Goal: Information Seeking & Learning: Learn about a topic

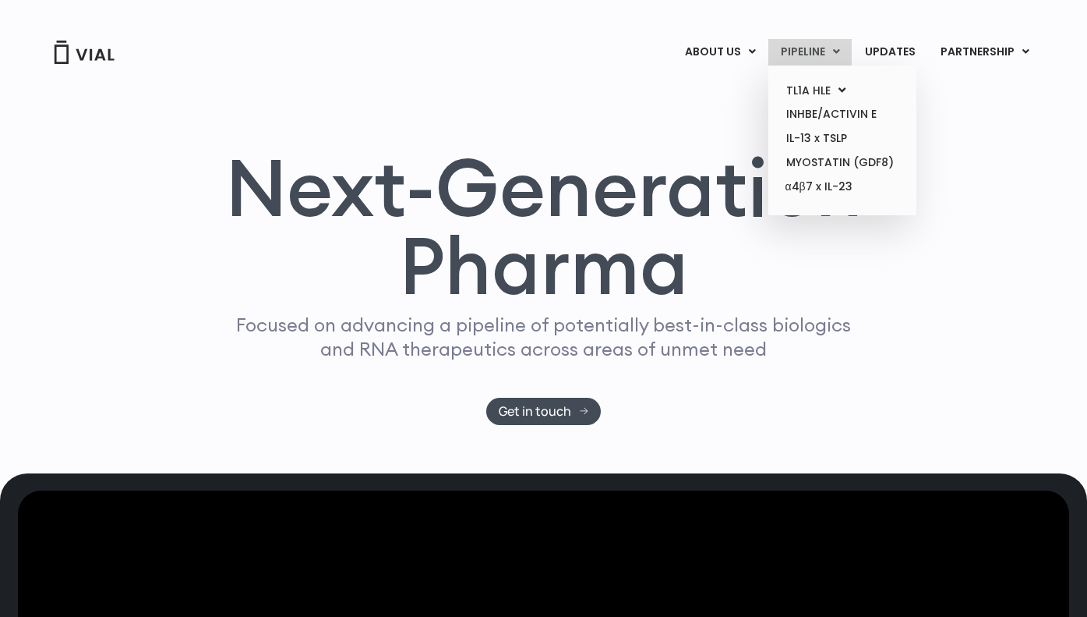
click at [813, 56] on link "PIPELINE" at bounding box center [810, 52] width 83 height 27
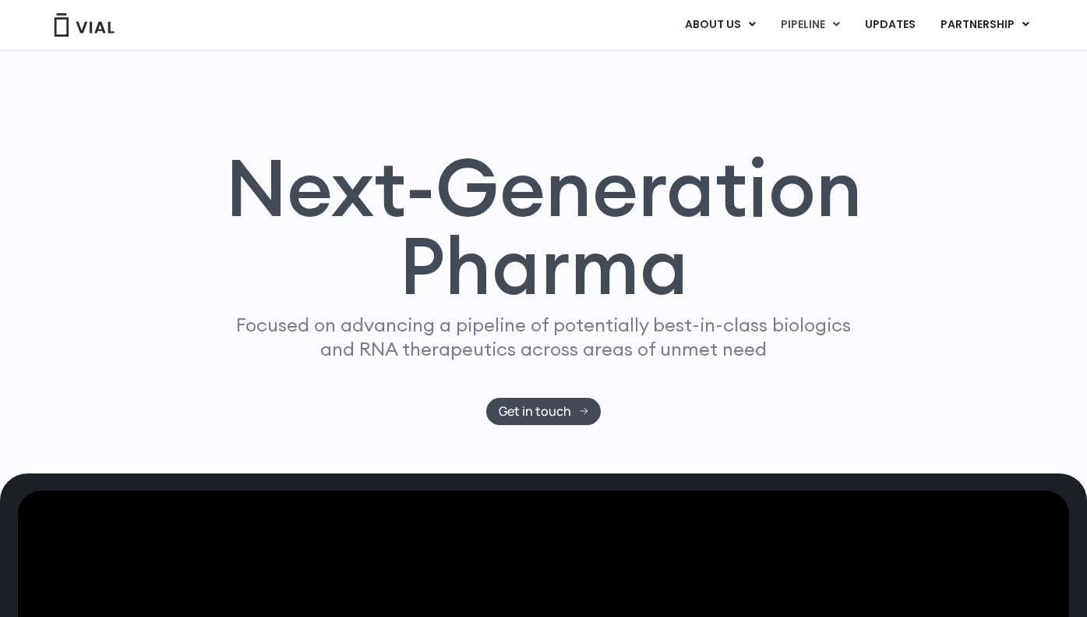
scroll to position [995, 0]
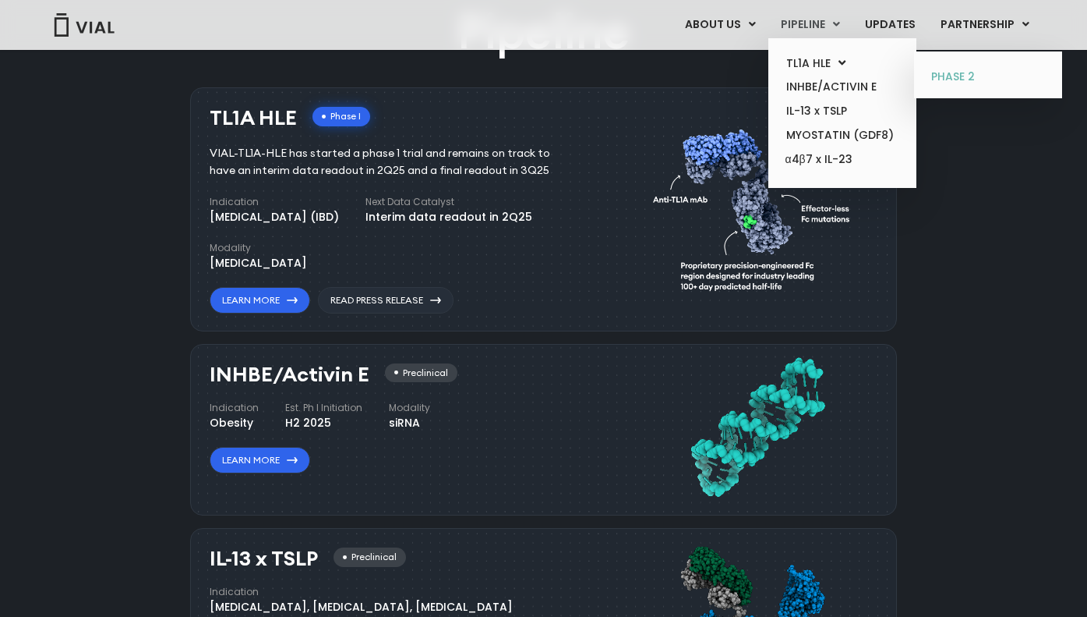
click at [943, 79] on link "PHASE 2" at bounding box center [988, 77] width 136 height 25
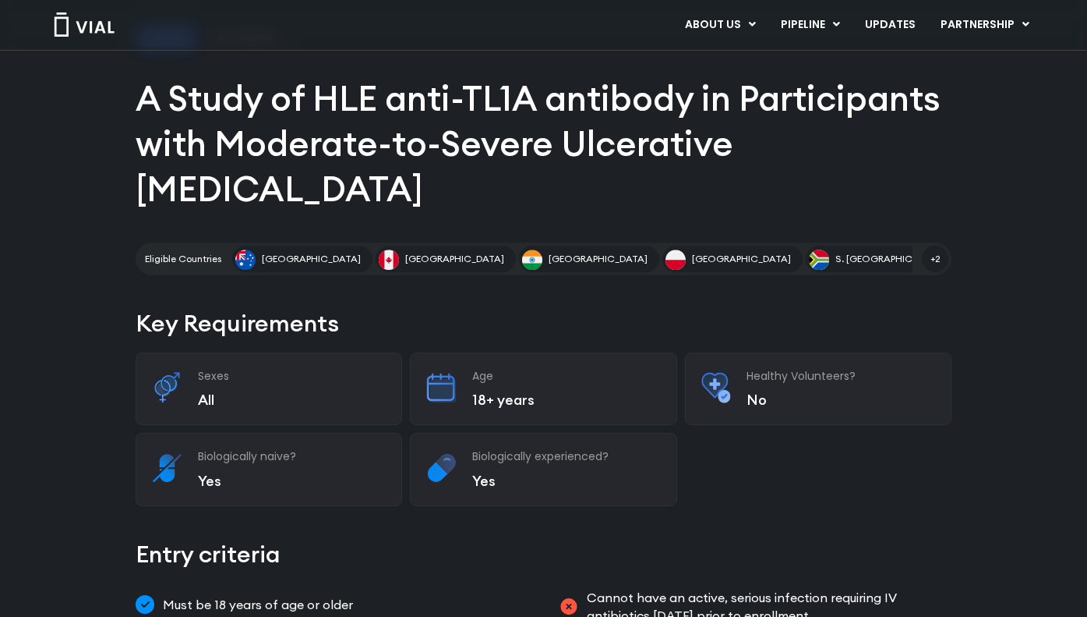
scroll to position [23, 0]
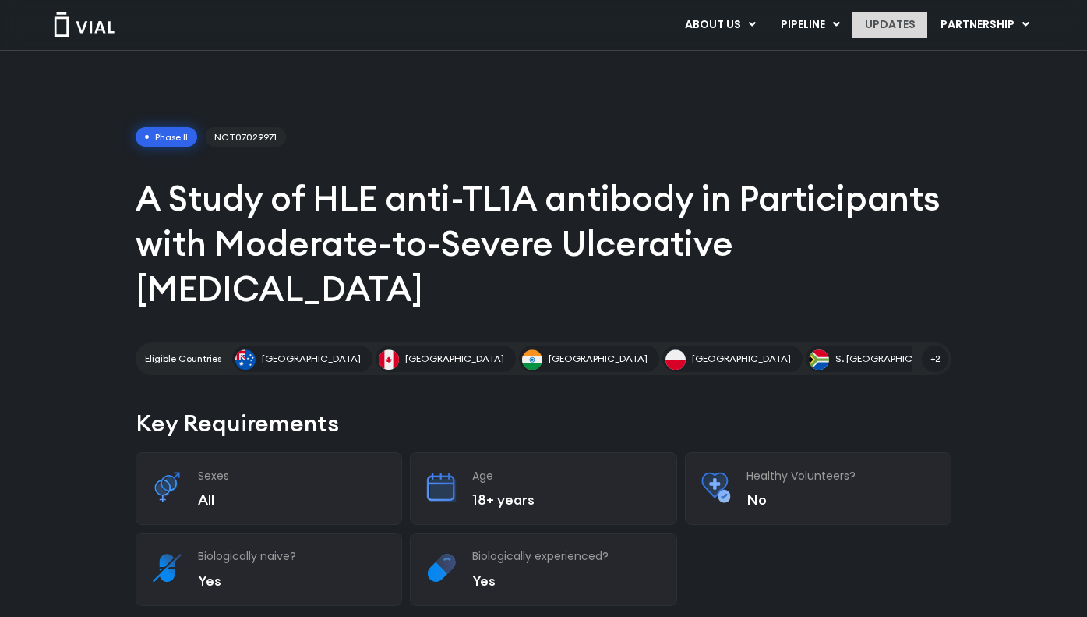
click at [868, 27] on link "UPDATES" at bounding box center [890, 25] width 75 height 27
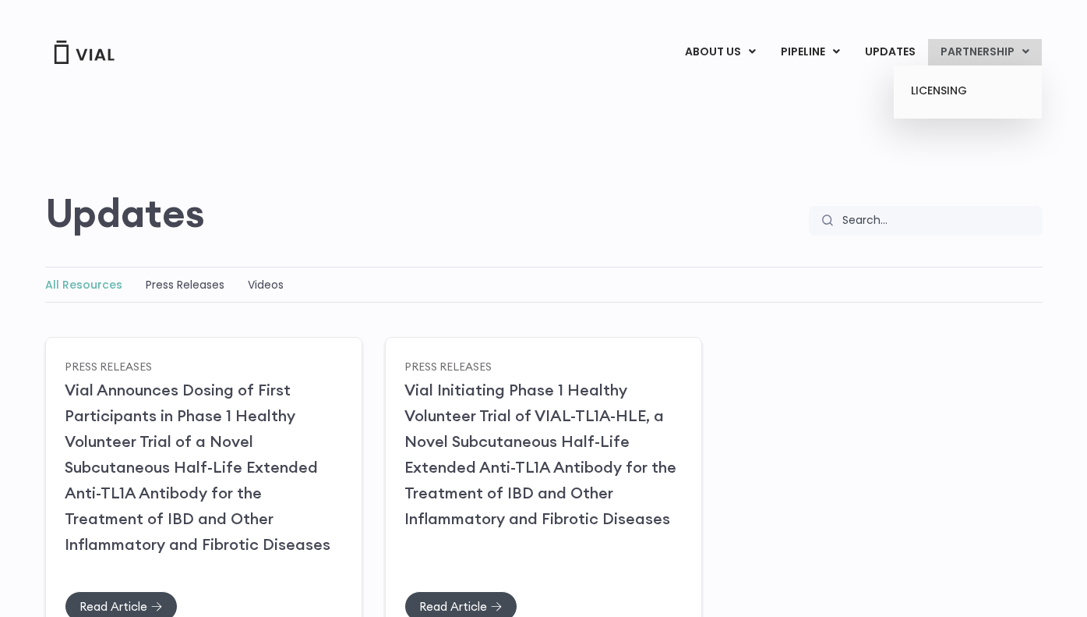
click at [1005, 45] on link "PARTNERSHIP" at bounding box center [985, 52] width 114 height 27
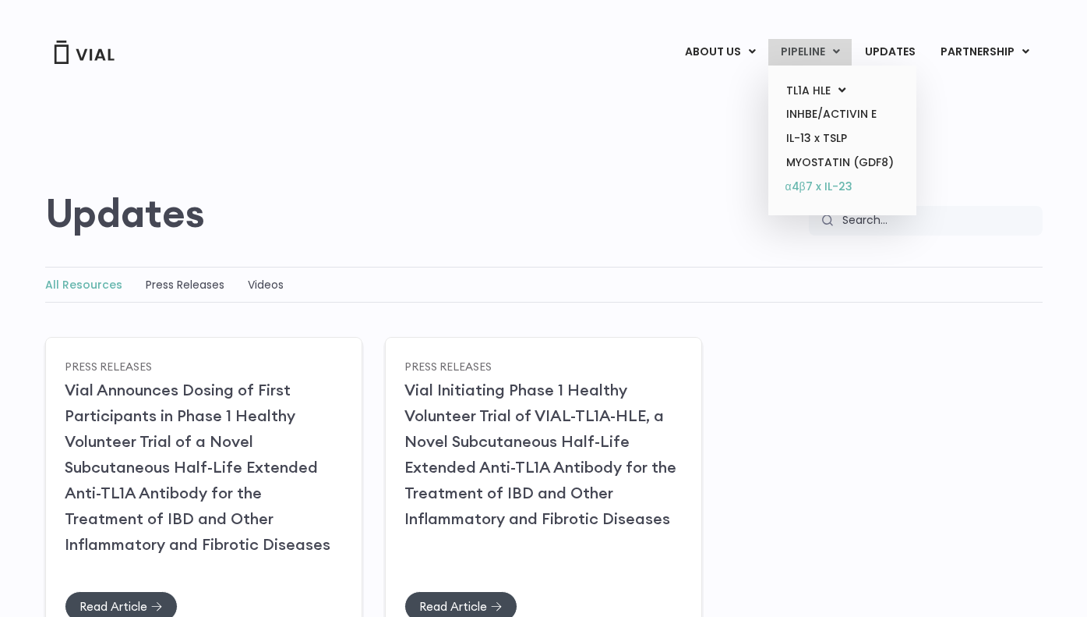
click at [838, 185] on link "α4β7 x IL-23" at bounding box center [842, 187] width 136 height 25
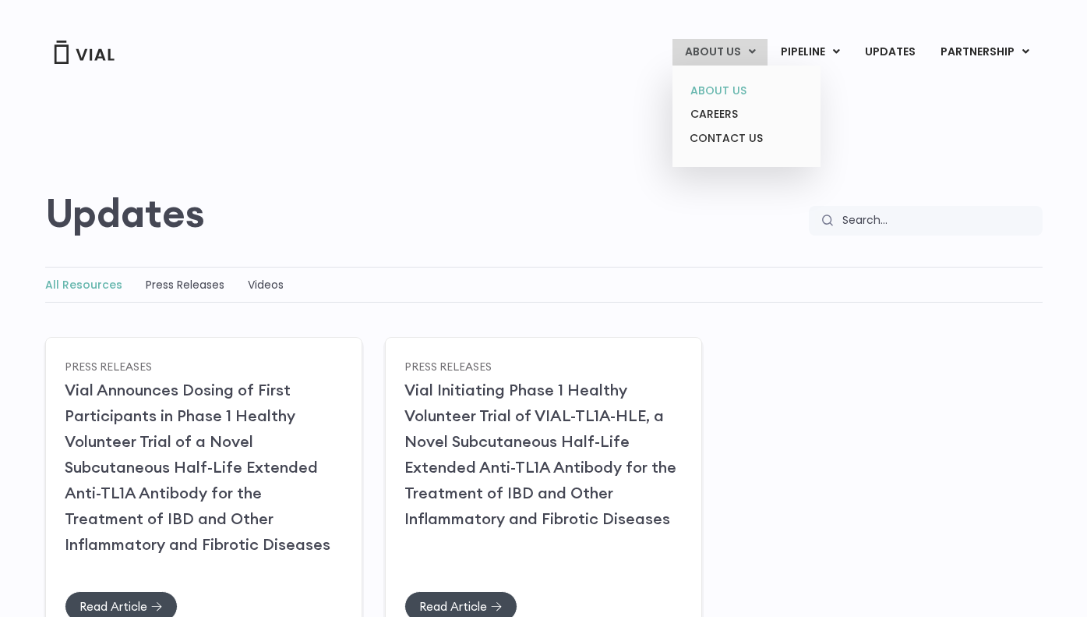
click at [723, 81] on link "ABOUT US" at bounding box center [746, 91] width 136 height 24
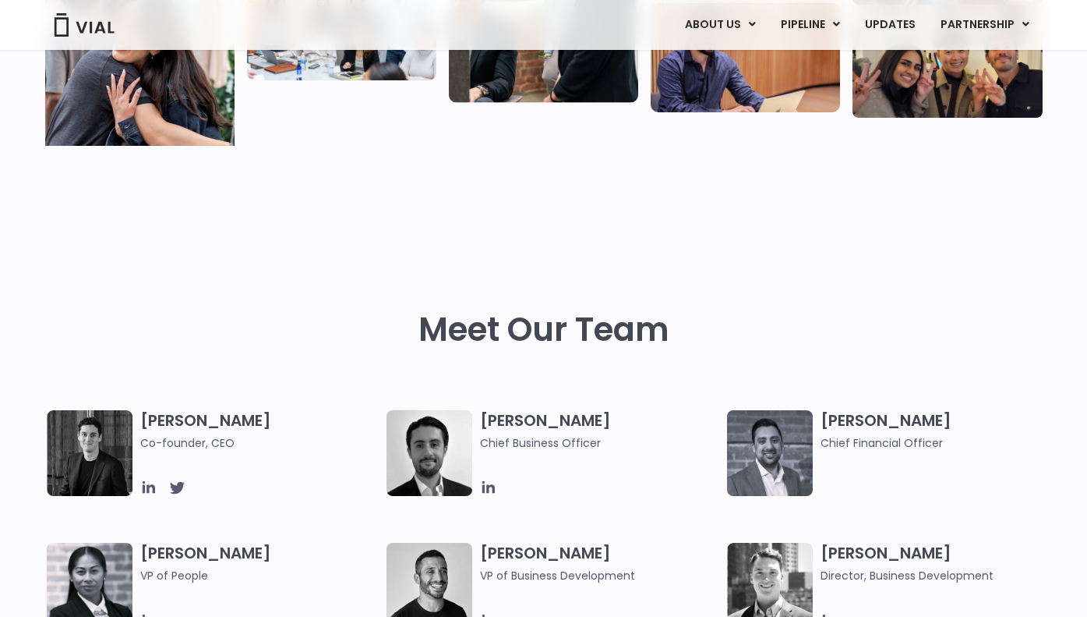
scroll to position [592, 0]
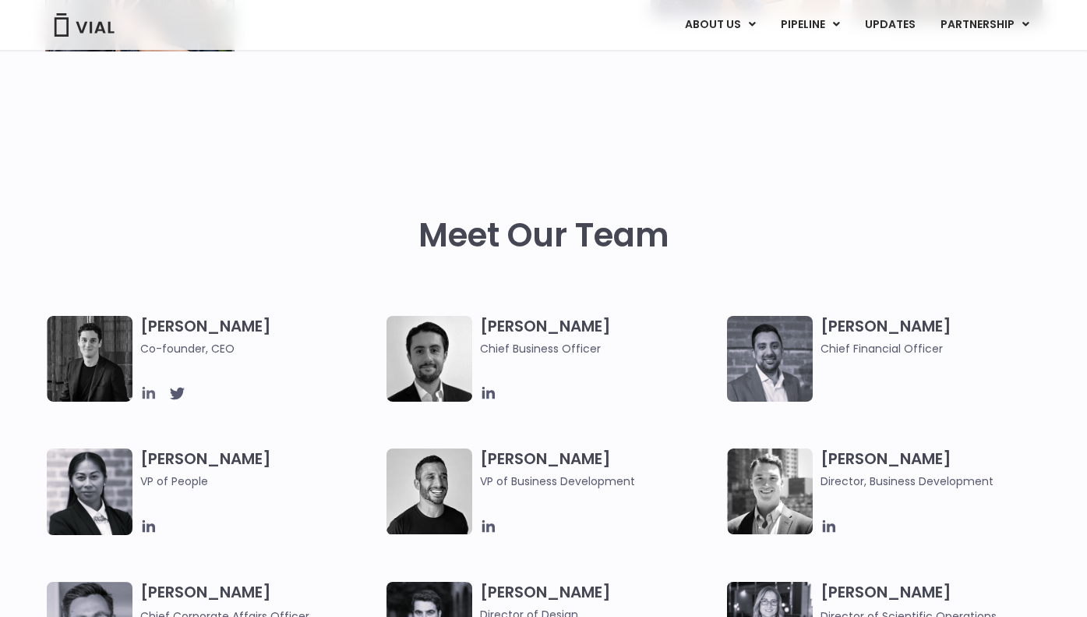
click at [152, 392] on icon at bounding box center [148, 393] width 12 height 12
